Goal: Check status: Check status

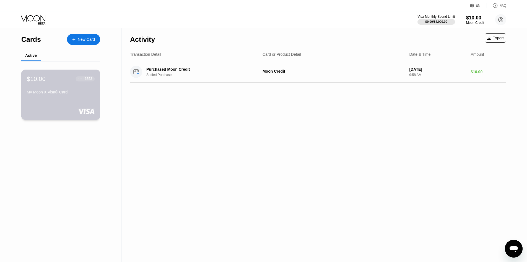
click at [49, 96] on div "My Moon X Visa® Card" at bounding box center [61, 93] width 68 height 7
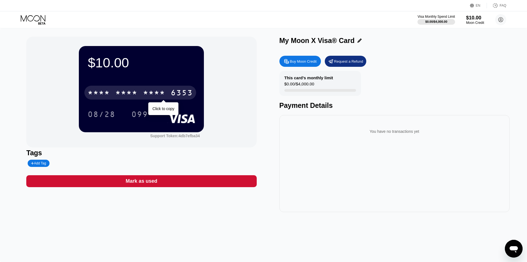
click at [134, 97] on div "* * * *" at bounding box center [126, 93] width 22 height 9
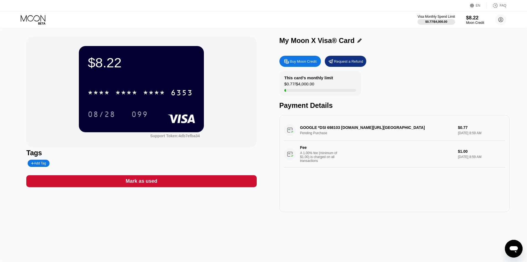
click at [121, 85] on div "* * * * * * * * * * * * 6353" at bounding box center [141, 90] width 107 height 19
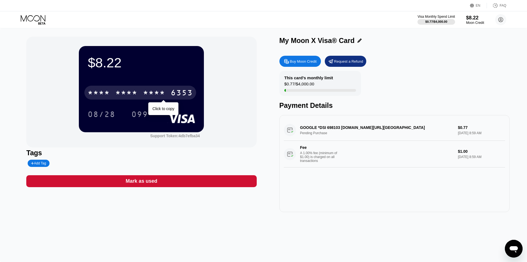
click at [124, 91] on div "* * * *" at bounding box center [126, 93] width 22 height 9
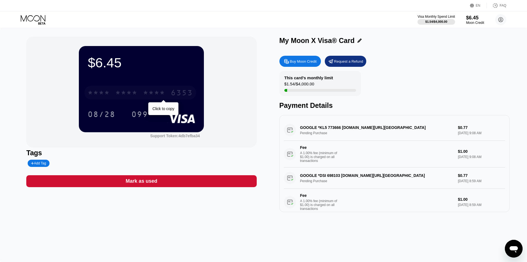
drag, startPoint x: 150, startPoint y: 92, endPoint x: 190, endPoint y: 122, distance: 49.6
click at [151, 92] on div "* * * *" at bounding box center [154, 93] width 22 height 9
click at [104, 89] on div "* * * * * * * * * * * * 6353" at bounding box center [140, 93] width 112 height 14
click at [91, 90] on div "* * * *" at bounding box center [99, 93] width 22 height 9
